Goal: Navigation & Orientation: Find specific page/section

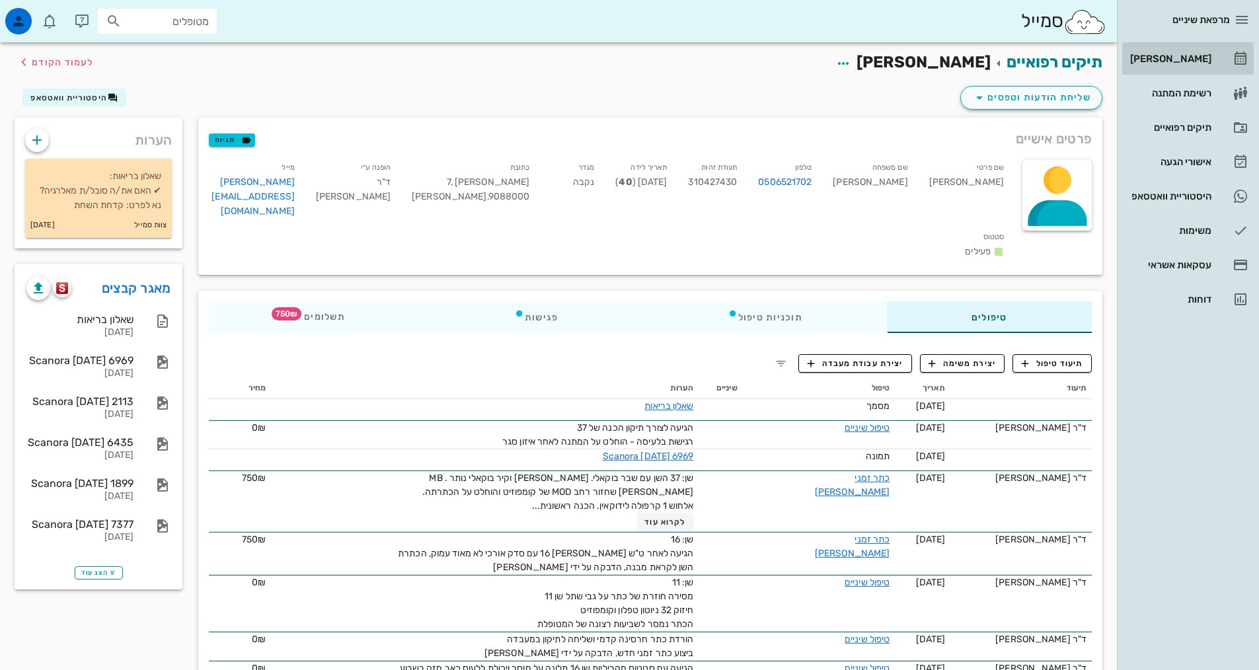
click at [1189, 53] on div "[PERSON_NAME]" at bounding box center [1169, 58] width 84 height 21
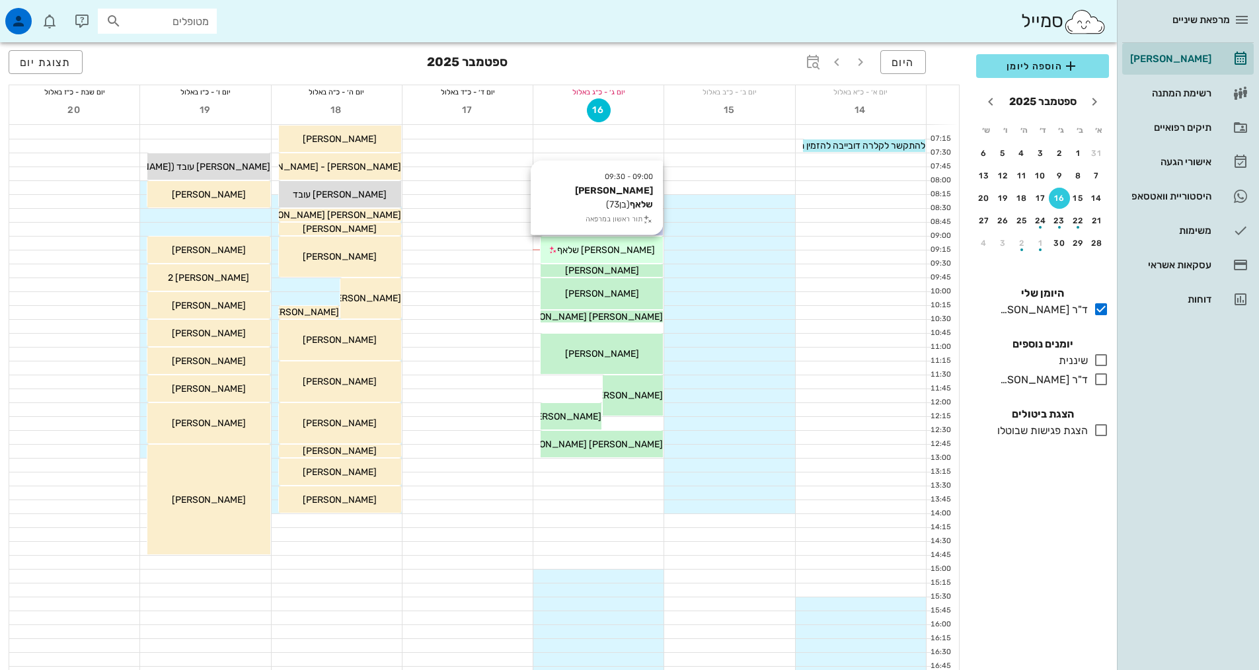
click at [603, 247] on span "[PERSON_NAME] שלאף" at bounding box center [606, 249] width 98 height 11
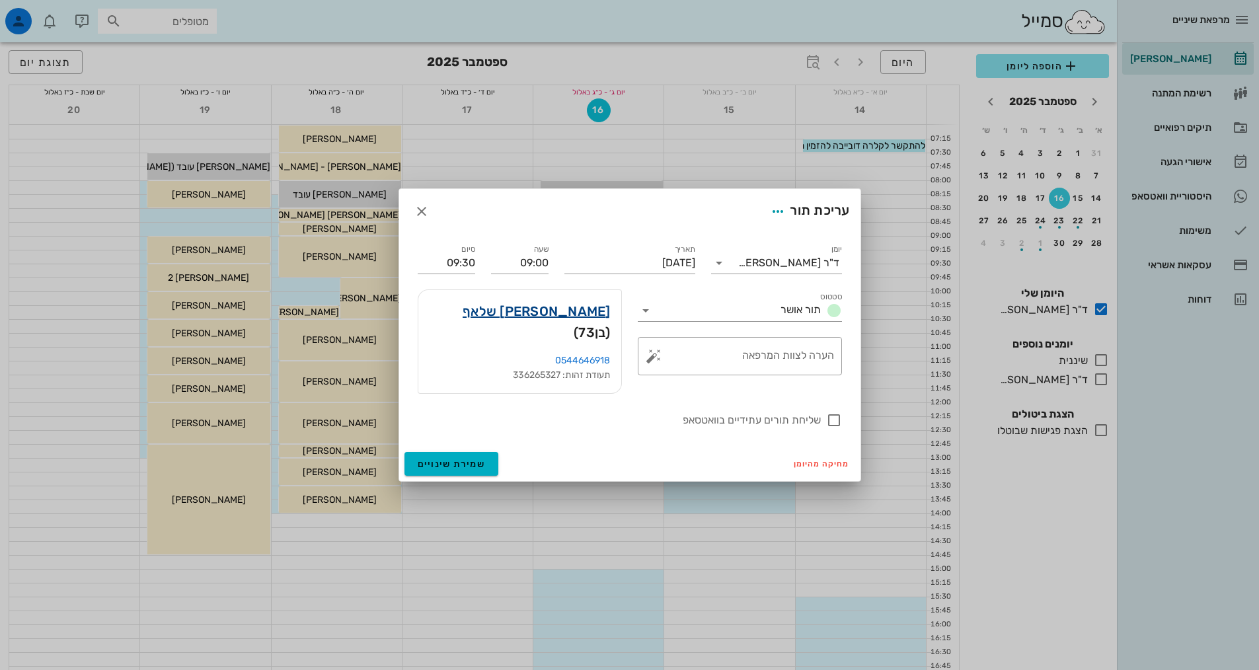
click at [597, 322] on link "[PERSON_NAME] שלאף" at bounding box center [537, 311] width 148 height 21
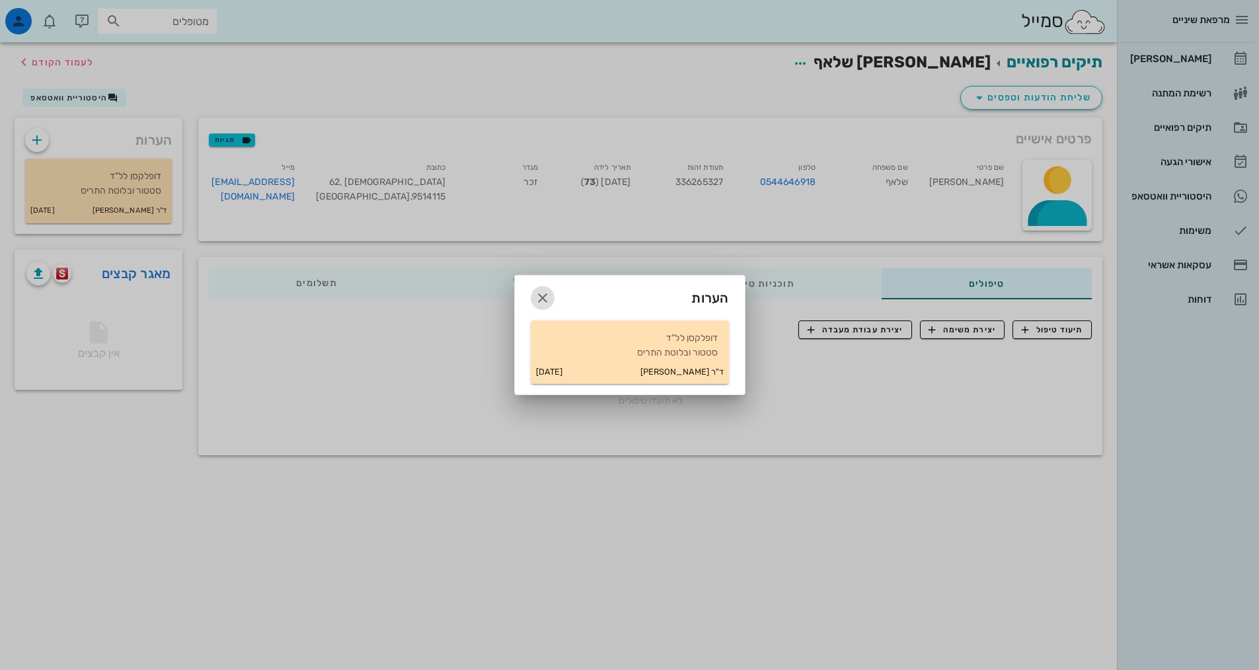
click at [542, 293] on icon "button" at bounding box center [543, 298] width 16 height 16
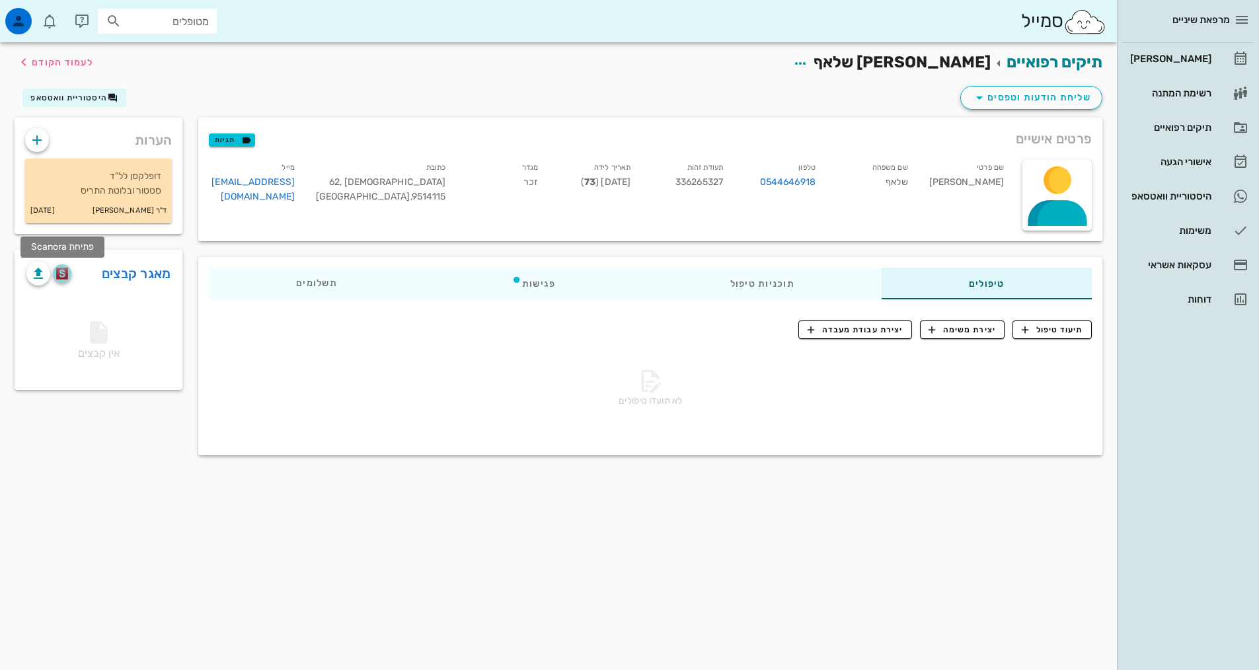
click at [62, 275] on img "button" at bounding box center [62, 274] width 13 height 12
click at [66, 275] on img "button" at bounding box center [62, 274] width 13 height 12
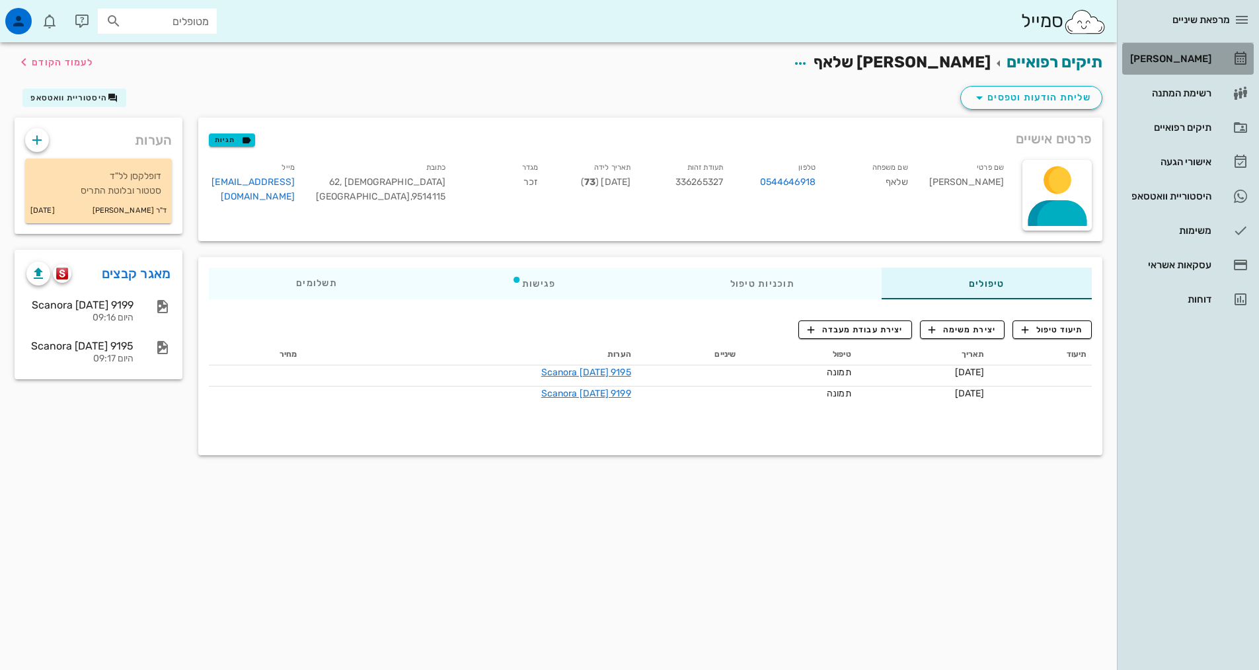
click at [1186, 59] on div "[PERSON_NAME]" at bounding box center [1169, 59] width 84 height 11
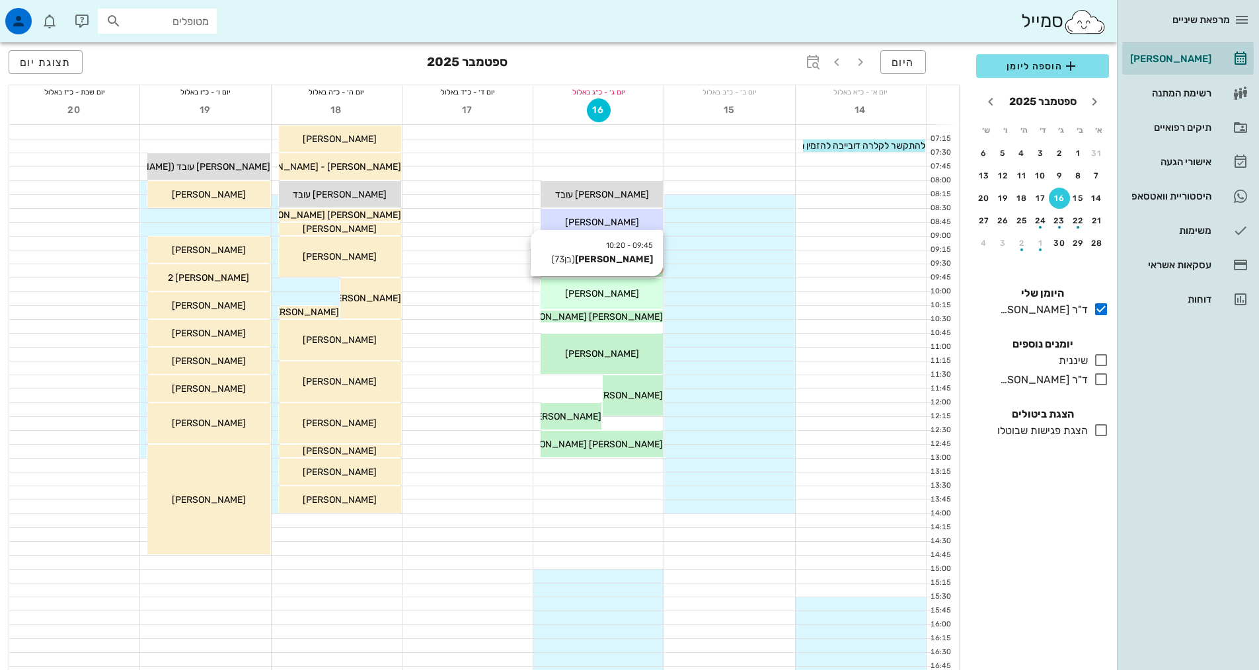
click at [616, 268] on span "[PERSON_NAME]" at bounding box center [602, 270] width 74 height 11
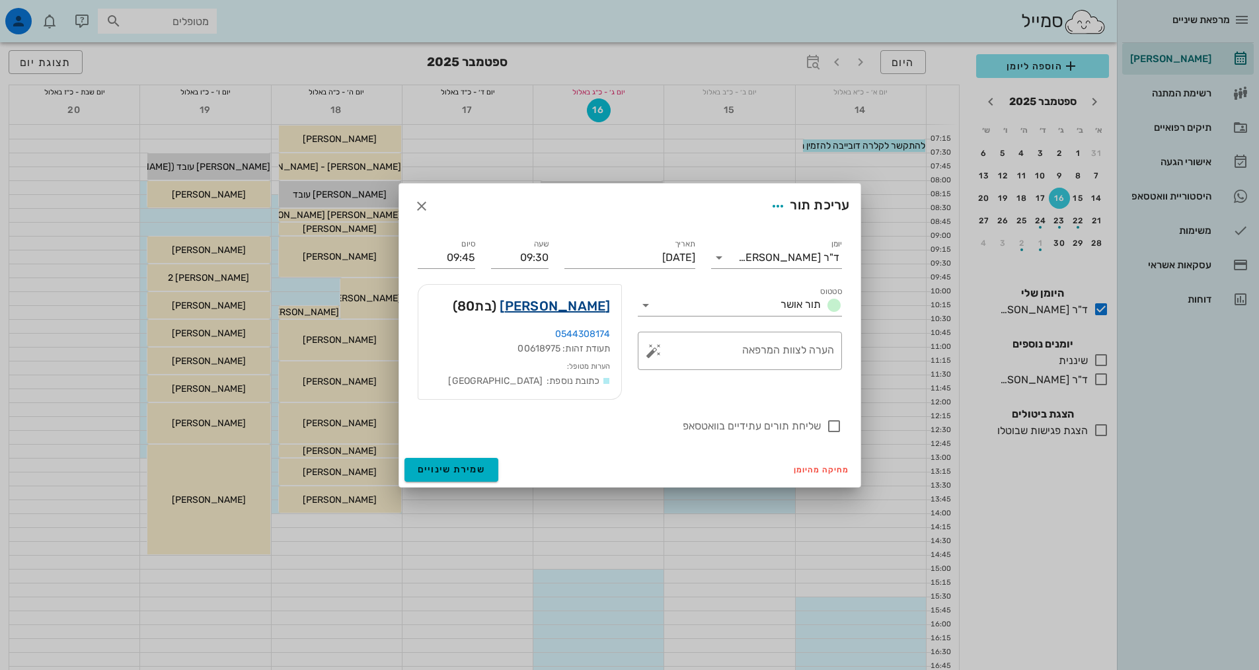
click at [597, 311] on link "[PERSON_NAME]" at bounding box center [555, 305] width 110 height 21
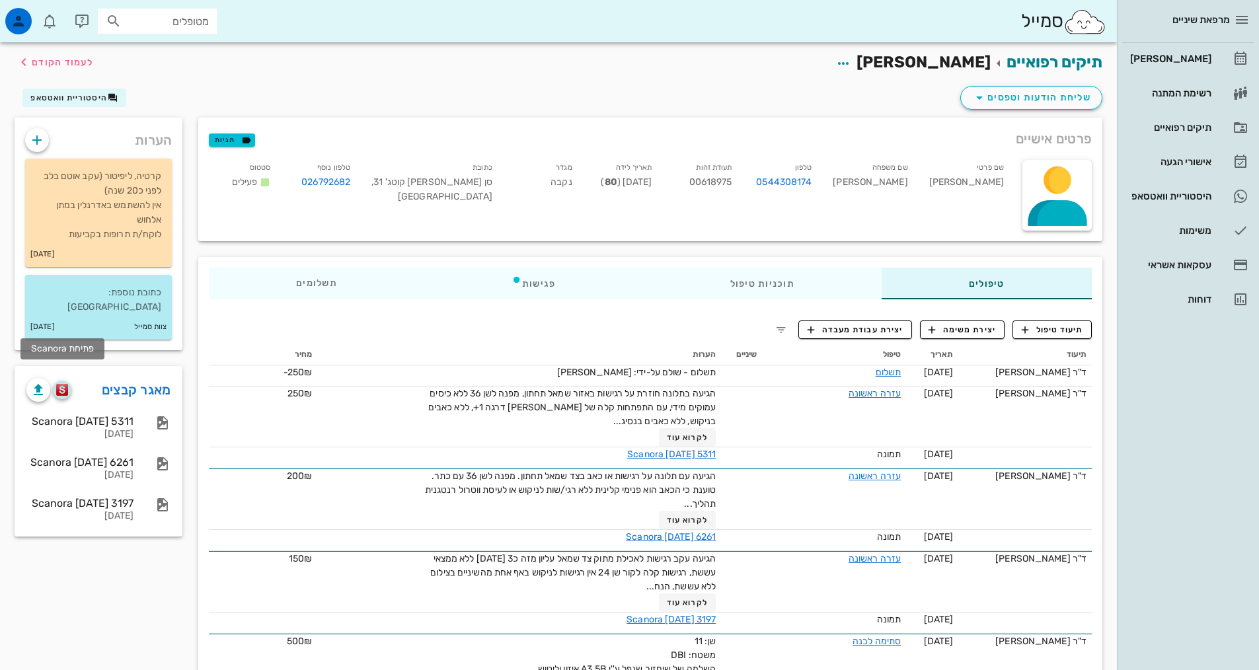
click at [66, 384] on img "button" at bounding box center [62, 390] width 13 height 12
